Goal: Go to known website: Access a specific website the user already knows

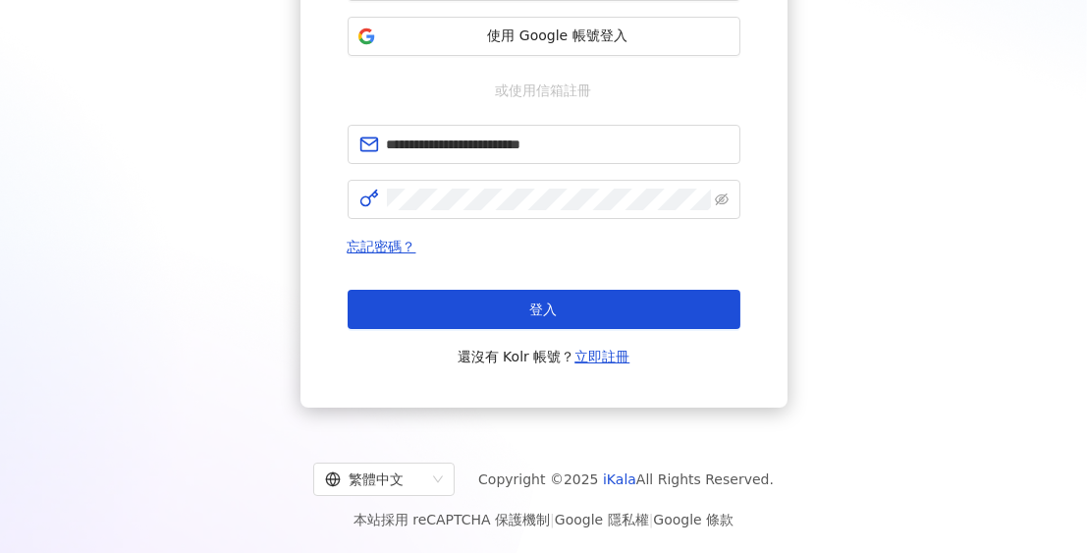
click at [557, 311] on span "登入" at bounding box center [543, 309] width 27 height 16
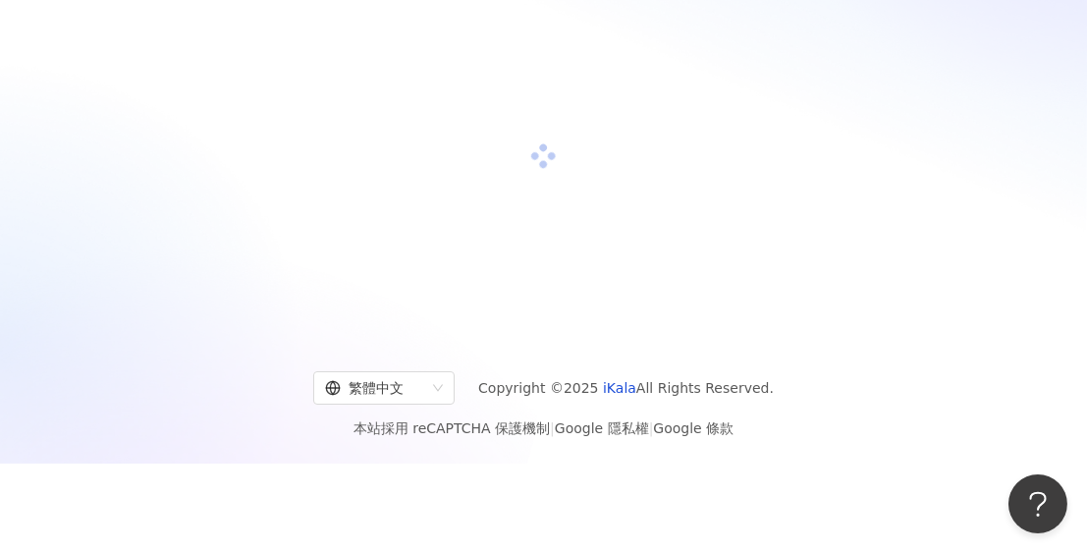
scroll to position [285, 0]
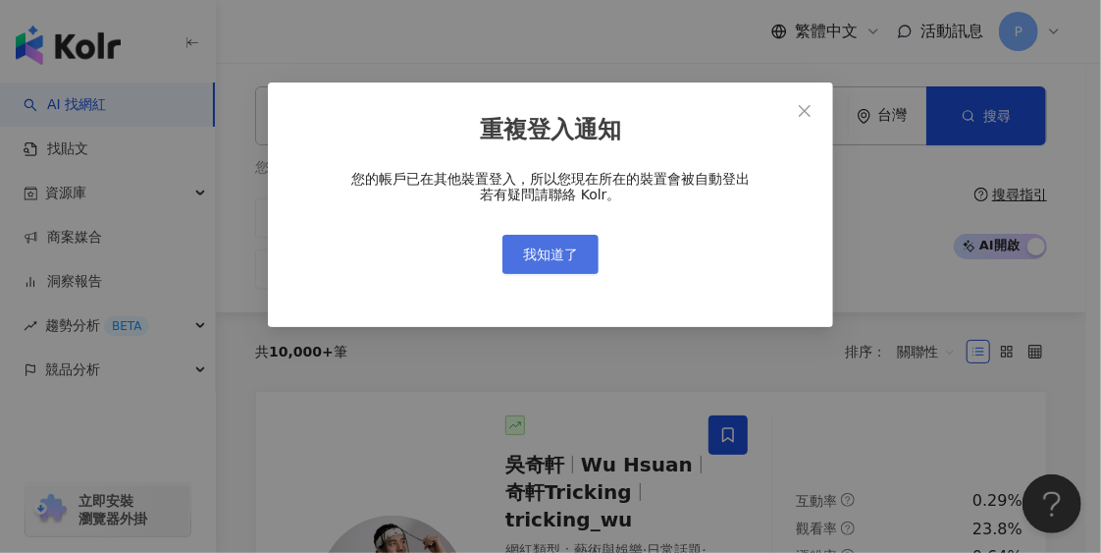
click at [582, 248] on button "我知道了" at bounding box center [551, 254] width 96 height 39
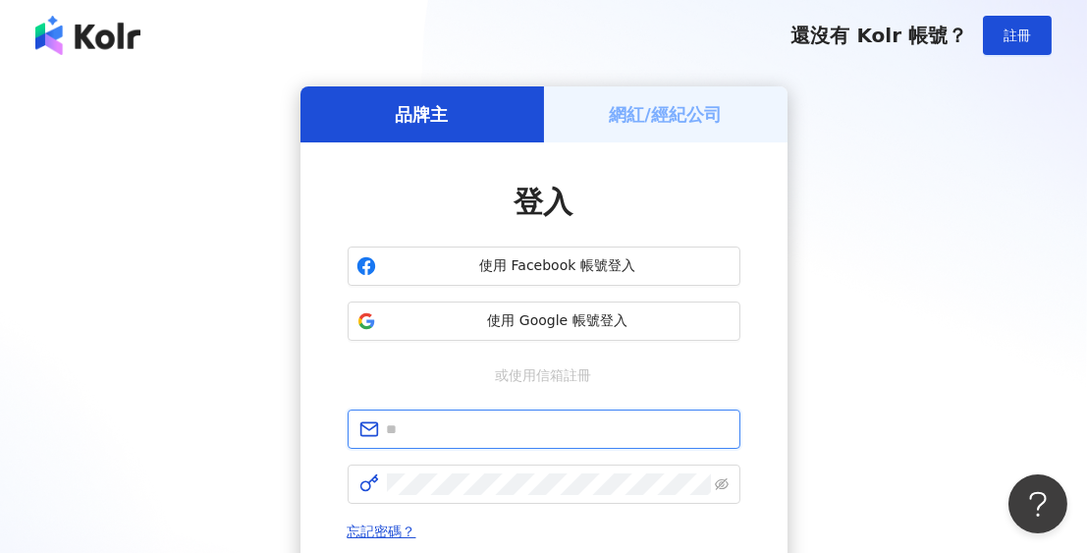
type input "**********"
